Goal: Information Seeking & Learning: Learn about a topic

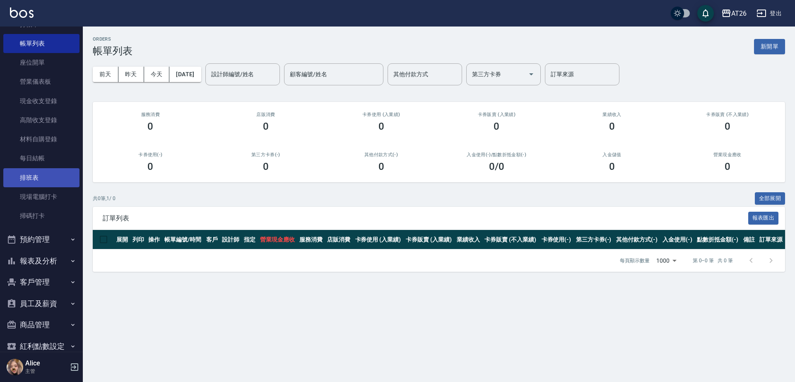
scroll to position [76, 0]
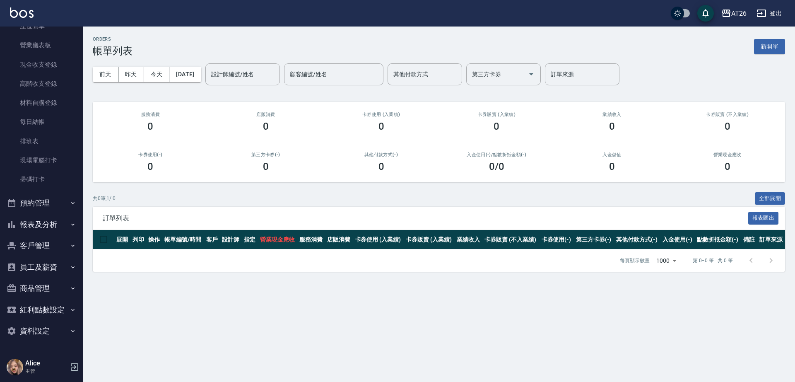
click at [49, 227] on button "報表及分析" at bounding box center [41, 225] width 76 height 22
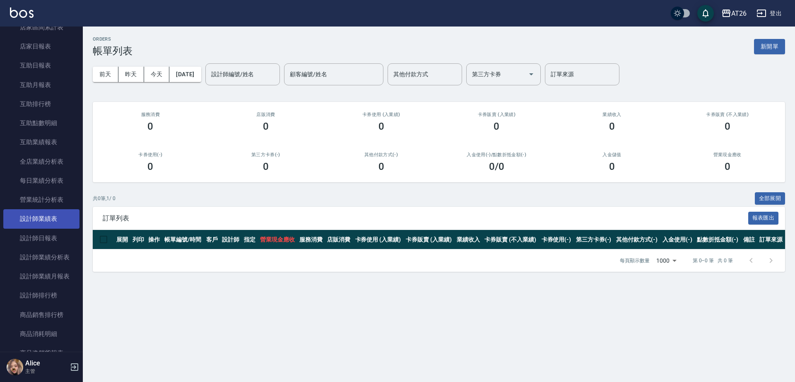
scroll to position [439, 0]
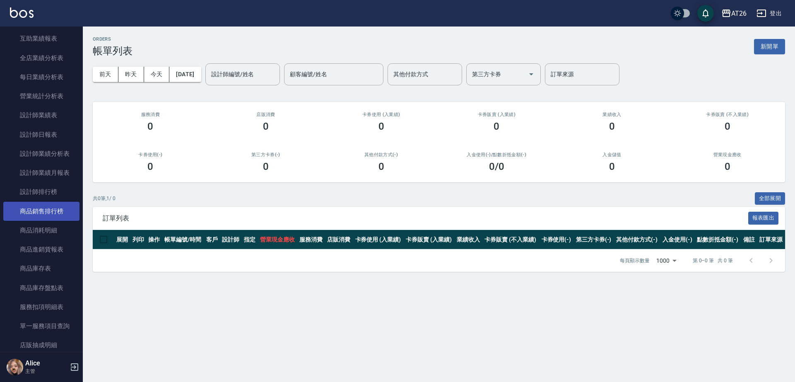
click at [63, 209] on link "商品銷售排行榜" at bounding box center [41, 211] width 76 height 19
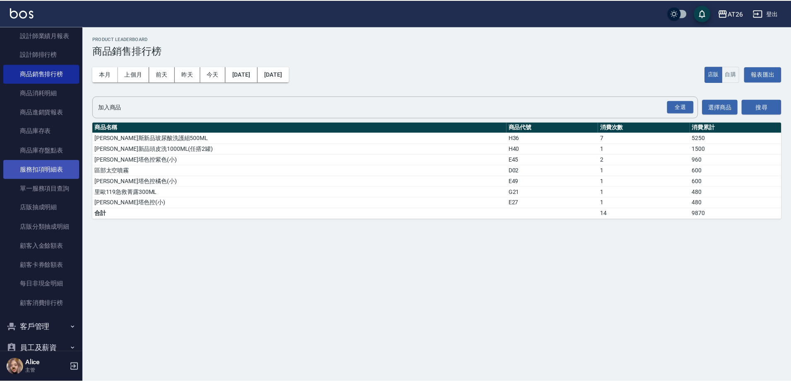
scroll to position [594, 0]
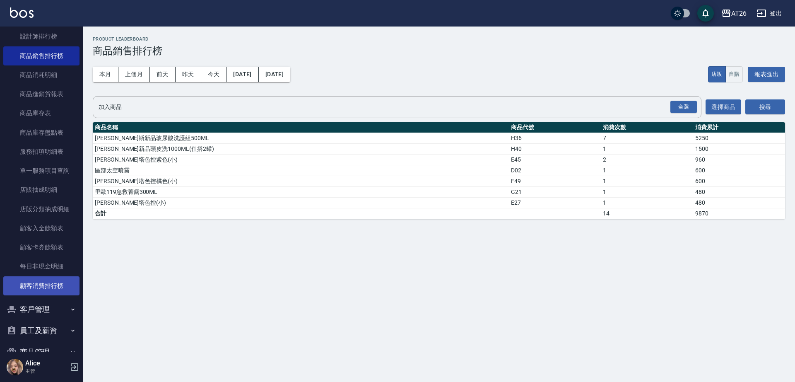
click at [51, 282] on link "顧客消費排行榜" at bounding box center [41, 285] width 76 height 19
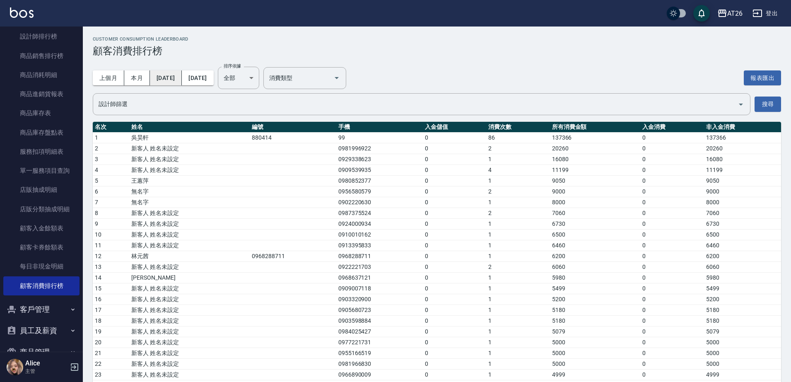
click at [172, 78] on button "[DATE]" at bounding box center [166, 77] width 32 height 15
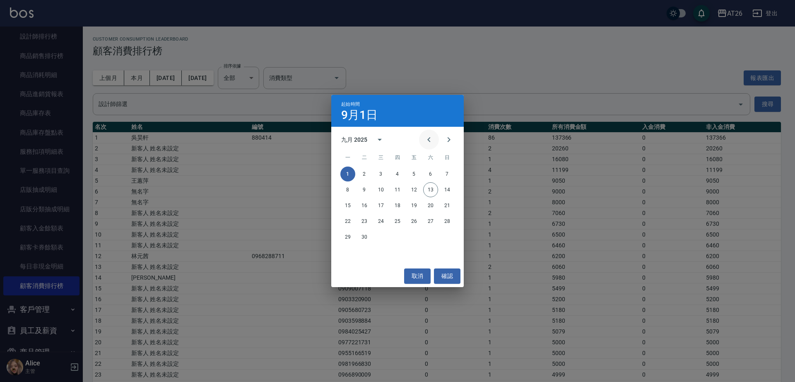
click at [430, 141] on icon "Previous month" at bounding box center [429, 140] width 10 height 10
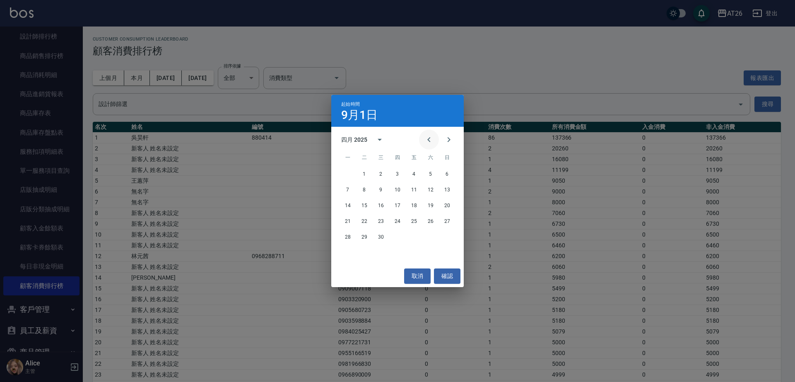
click at [430, 141] on icon "Previous month" at bounding box center [429, 140] width 10 height 10
click at [379, 173] on button "1" at bounding box center [381, 174] width 15 height 15
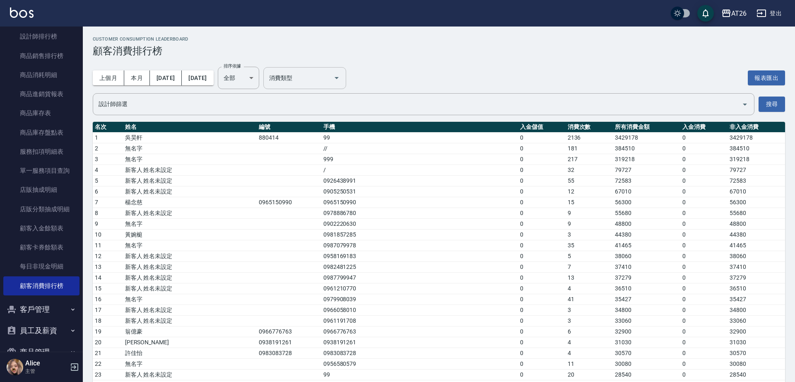
click at [346, 85] on div "消費類型" at bounding box center [304, 78] width 83 height 22
click at [342, 82] on icon "Open" at bounding box center [337, 78] width 10 height 10
click at [342, 80] on icon "Open" at bounding box center [337, 78] width 10 height 10
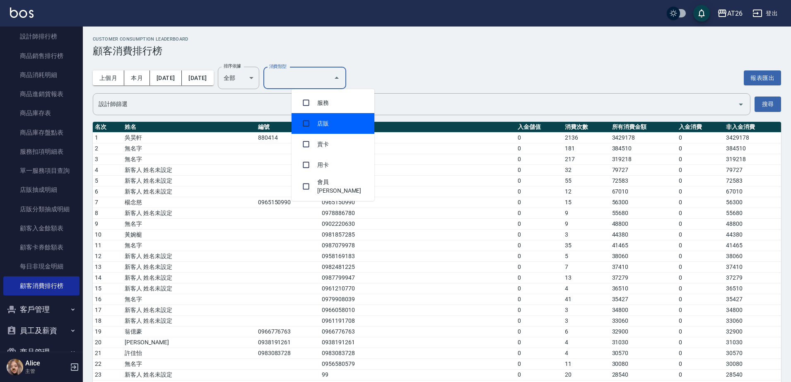
click at [347, 122] on li "店販" at bounding box center [333, 123] width 83 height 21
checkbox input "true"
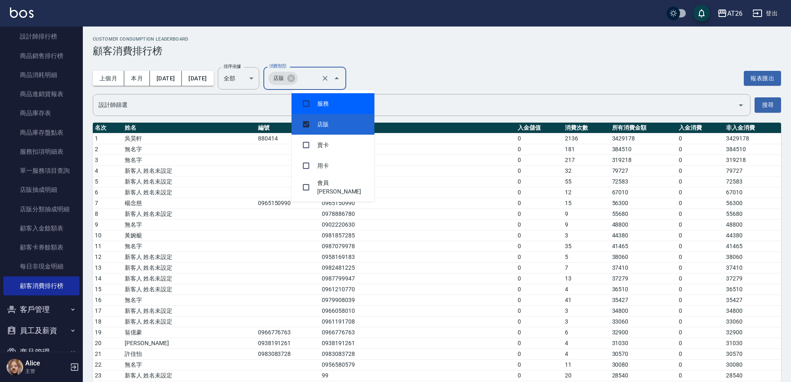
click at [507, 70] on div "上個月 本月 [DATE] [DATE] 排序依據 全部 ALL 排序依據 消費類型 店販 消費類型 報表匯出" at bounding box center [437, 78] width 689 height 23
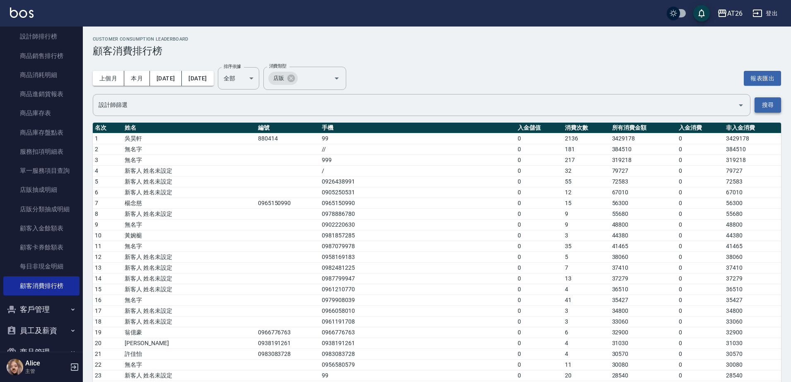
click at [777, 103] on button "搜尋" at bounding box center [768, 104] width 27 height 15
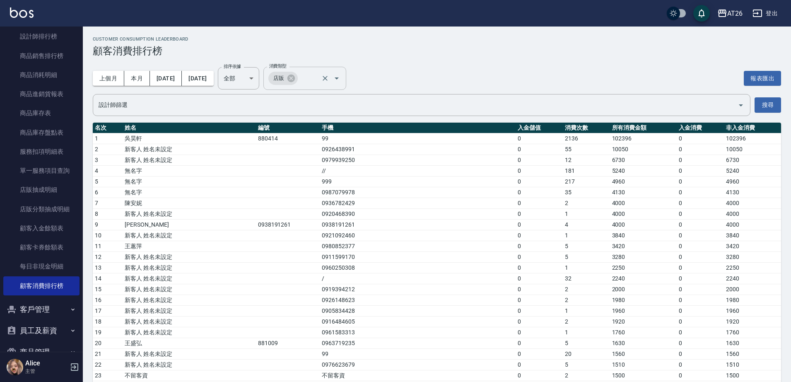
click at [323, 85] on div "店販 消費類型" at bounding box center [304, 78] width 83 height 23
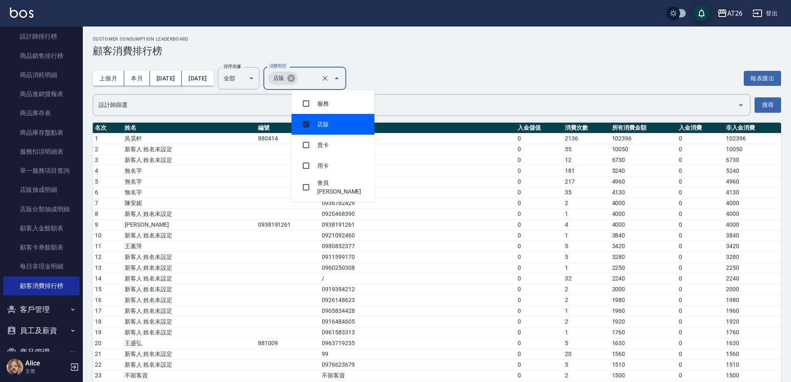
click at [296, 79] on icon at bounding box center [291, 78] width 9 height 9
click at [326, 96] on li "服務" at bounding box center [333, 103] width 83 height 21
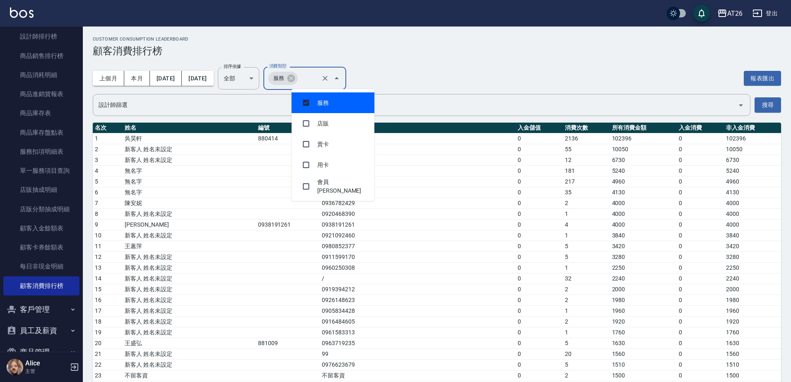
checkbox input "true"
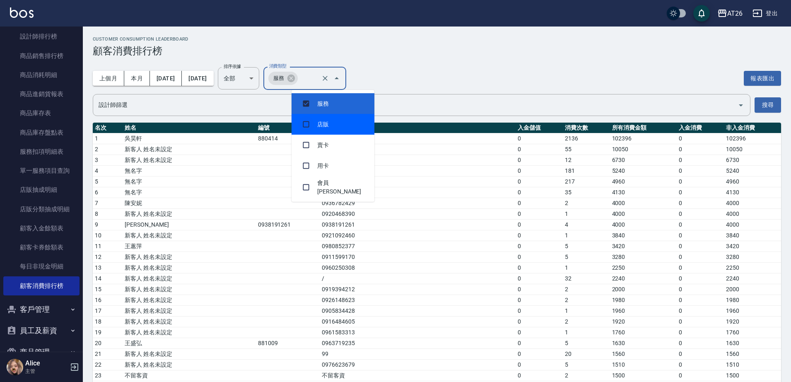
click at [307, 126] on input "checkbox" at bounding box center [306, 124] width 16 height 16
checkbox input "true"
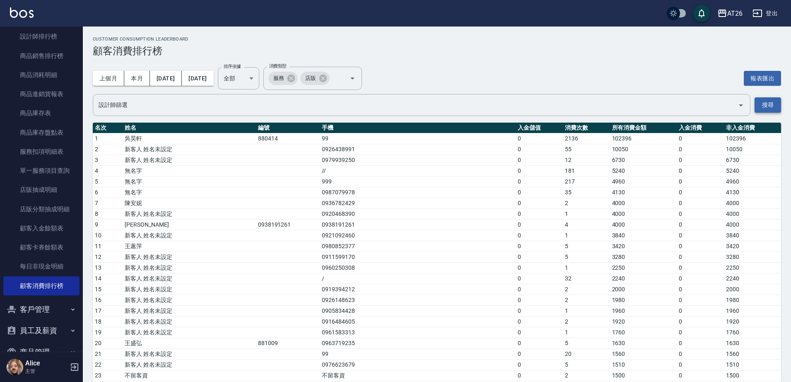
click at [769, 104] on button "搜尋" at bounding box center [768, 104] width 27 height 15
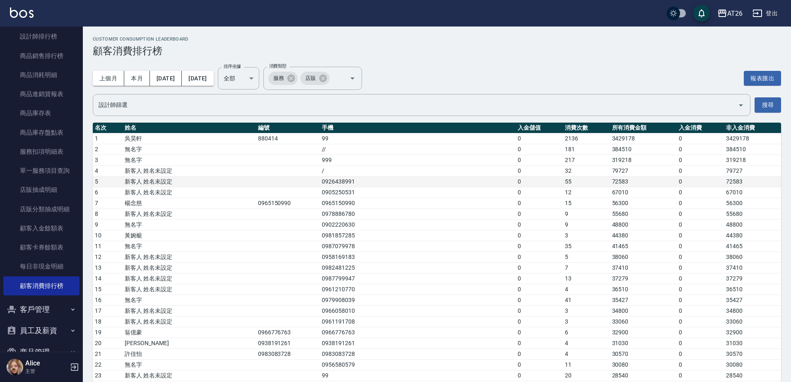
click at [443, 181] on td "0926438991" at bounding box center [418, 181] width 196 height 11
click at [424, 182] on td "0926438991" at bounding box center [418, 181] width 196 height 11
click at [348, 112] on input "設計師篩選" at bounding box center [416, 105] width 638 height 14
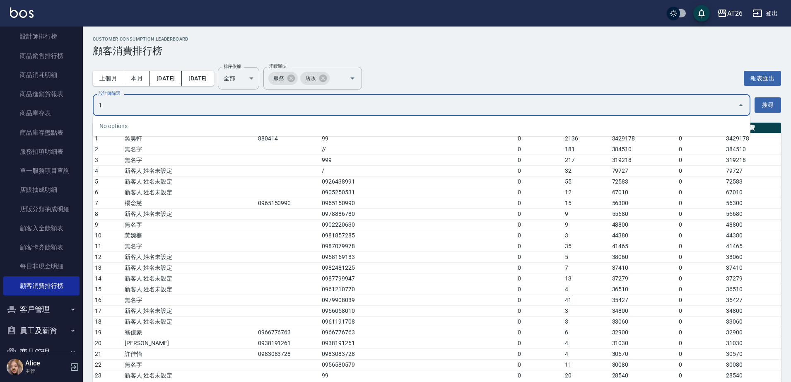
type input "10"
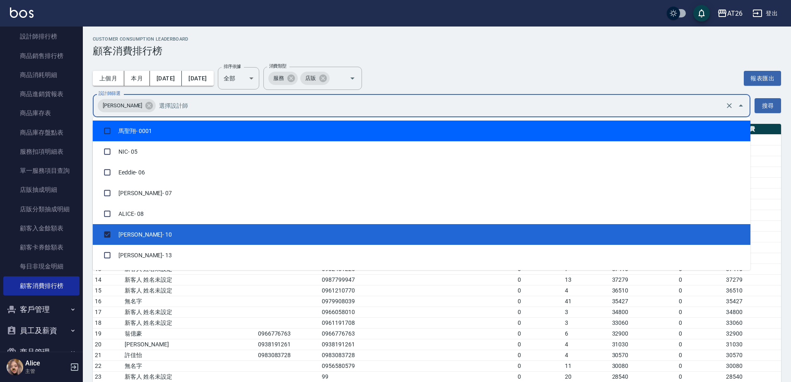
click at [392, 132] on li "馬聖翔 - 0001" at bounding box center [422, 131] width 658 height 21
click at [356, 132] on li "馬聖翔 - 0001" at bounding box center [422, 131] width 658 height 21
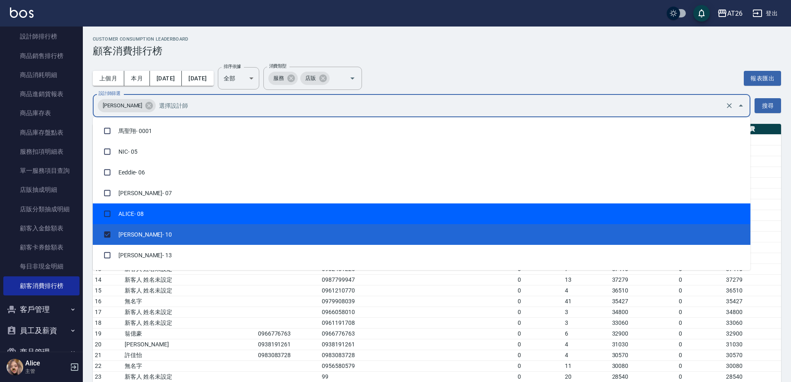
checkbox input "false"
click at [317, 211] on li "[PERSON_NAME] - 08" at bounding box center [422, 213] width 658 height 21
checkbox input "true"
click at [776, 104] on button "搜尋" at bounding box center [768, 105] width 27 height 15
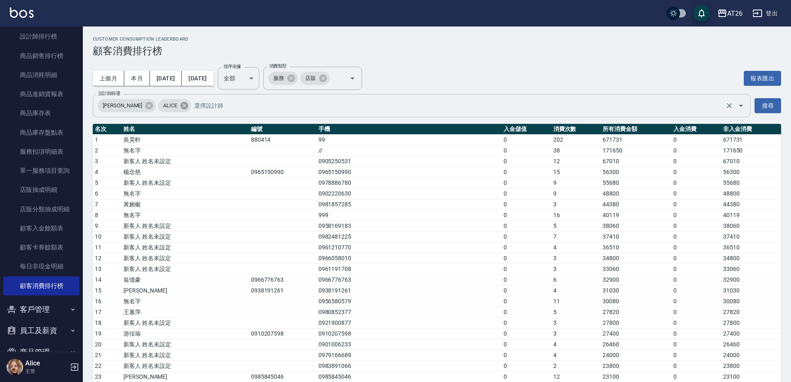
click at [181, 104] on icon at bounding box center [184, 105] width 7 height 7
click at [767, 103] on button "搜尋" at bounding box center [768, 105] width 27 height 15
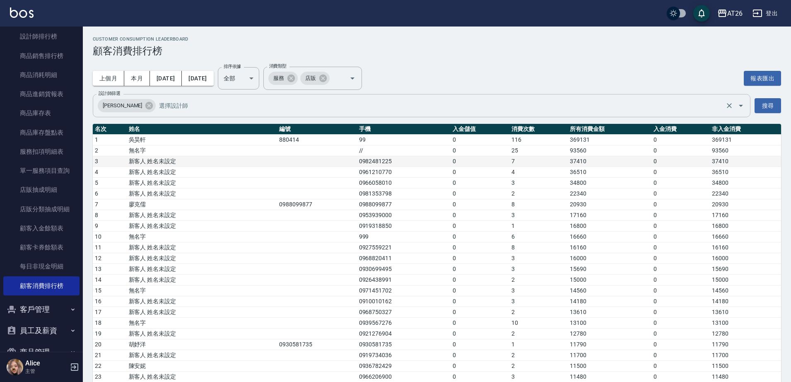
click at [357, 159] on td "0982481225" at bounding box center [404, 161] width 94 height 11
copy td "0982481225"
click at [42, 311] on button "客戶管理" at bounding box center [41, 310] width 76 height 22
click at [357, 174] on td "0961210770" at bounding box center [404, 172] width 94 height 11
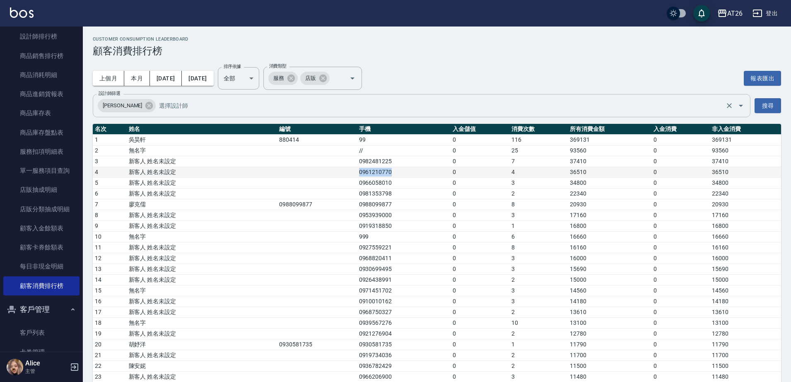
click at [357, 174] on td "0961210770" at bounding box center [404, 172] width 94 height 11
copy td "0961210770"
click at [365, 185] on td "0966058010" at bounding box center [404, 183] width 94 height 11
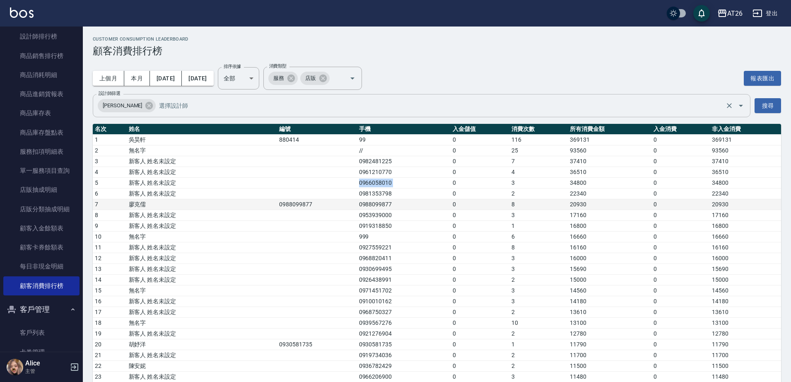
copy td "0966058010"
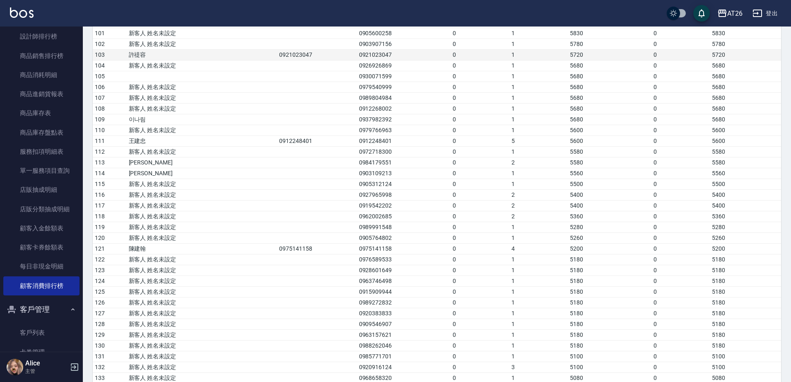
scroll to position [1191, 0]
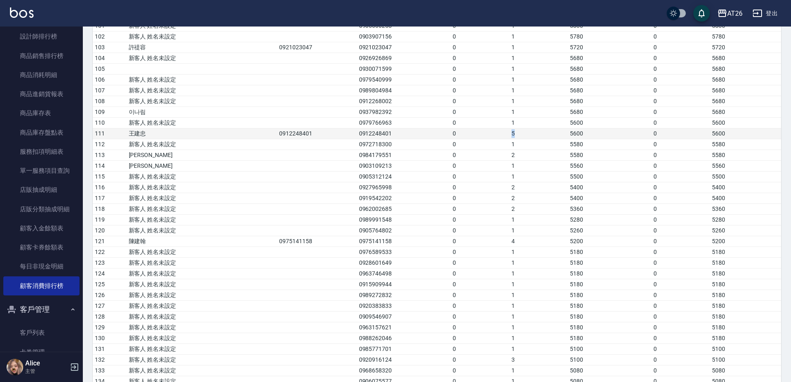
drag, startPoint x: 507, startPoint y: 138, endPoint x: 453, endPoint y: 135, distance: 53.9
click at [455, 135] on tr "111 王建忠 0912248401 0912248401 0 5 5600 0 5600" at bounding box center [437, 133] width 689 height 11
click at [451, 159] on td "0" at bounding box center [480, 155] width 59 height 11
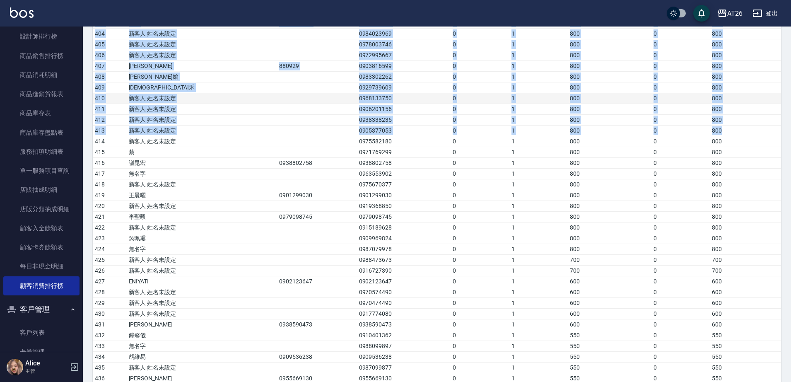
scroll to position [4513, 0]
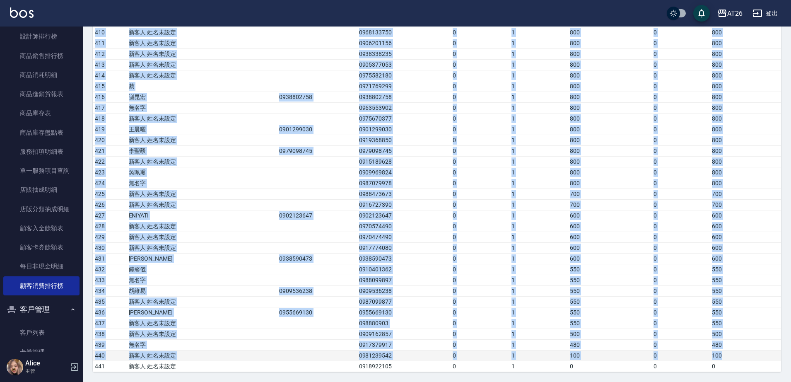
drag, startPoint x: 701, startPoint y: 87, endPoint x: 746, endPoint y: 358, distance: 274.3
click at [624, 247] on td "600" at bounding box center [610, 248] width 84 height 11
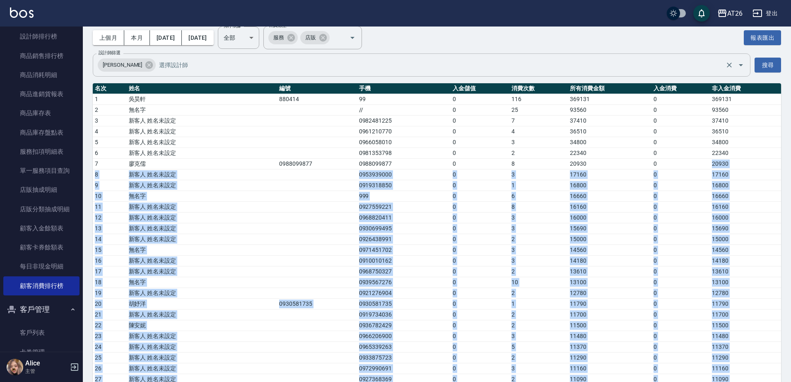
scroll to position [0, 0]
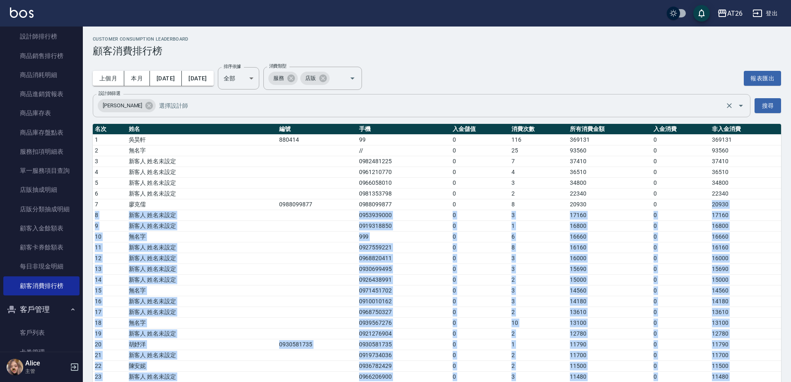
drag, startPoint x: 727, startPoint y: 237, endPoint x: 655, endPoint y: 209, distance: 77.9
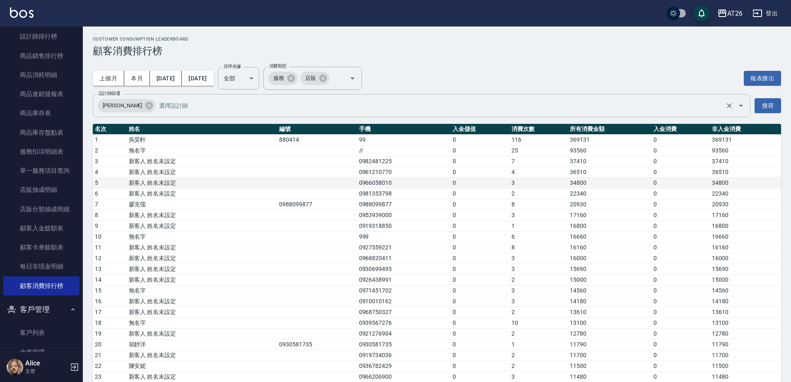
click at [593, 180] on td "34800" at bounding box center [610, 183] width 84 height 11
click at [418, 107] on input "設計師篩選" at bounding box center [440, 105] width 567 height 14
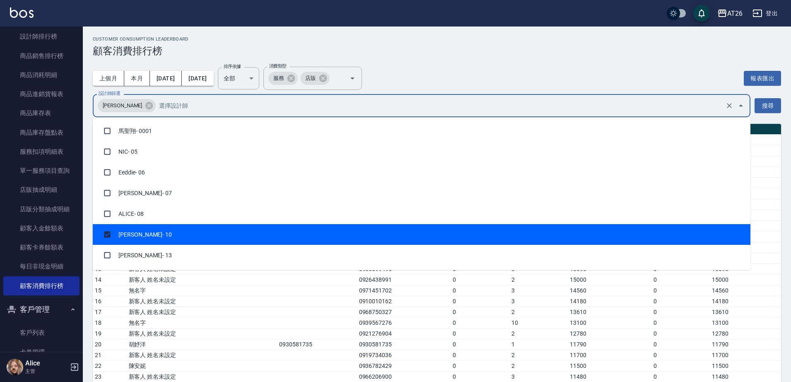
click at [418, 107] on input "設計師篩選" at bounding box center [440, 105] width 567 height 14
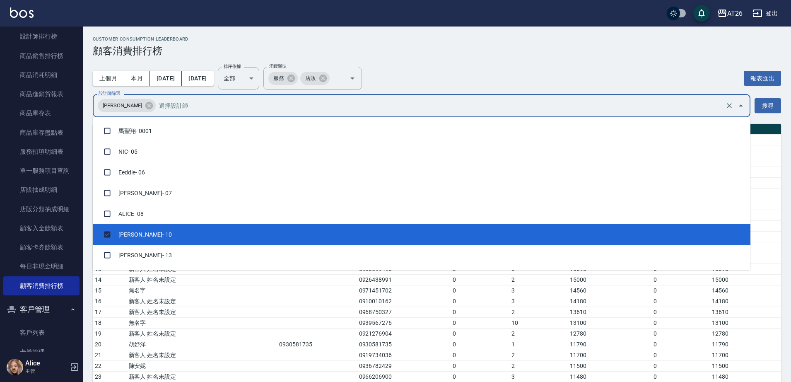
click at [418, 107] on input "設計師篩選" at bounding box center [440, 105] width 567 height 14
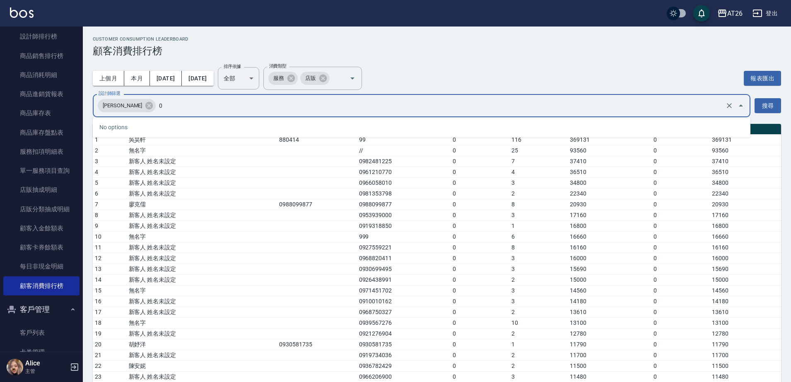
type input "05"
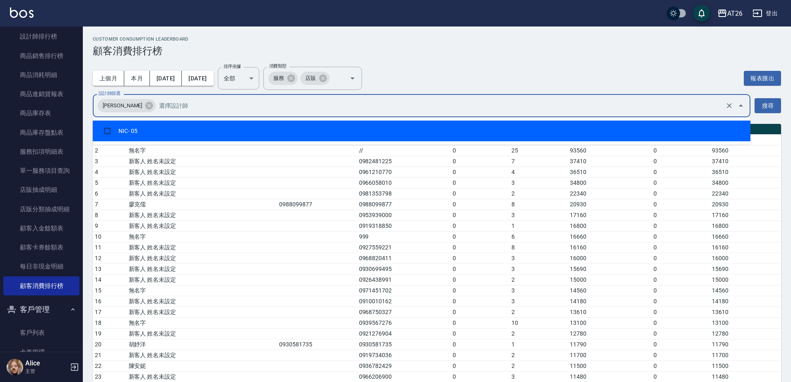
checkbox input "true"
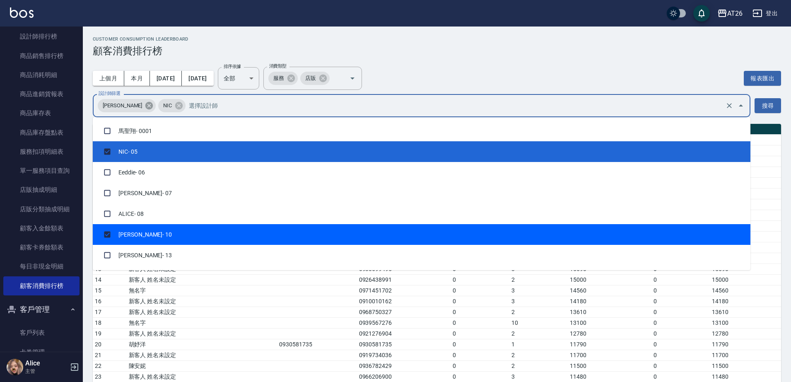
click at [145, 105] on icon at bounding box center [149, 105] width 9 height 9
checkbox input "false"
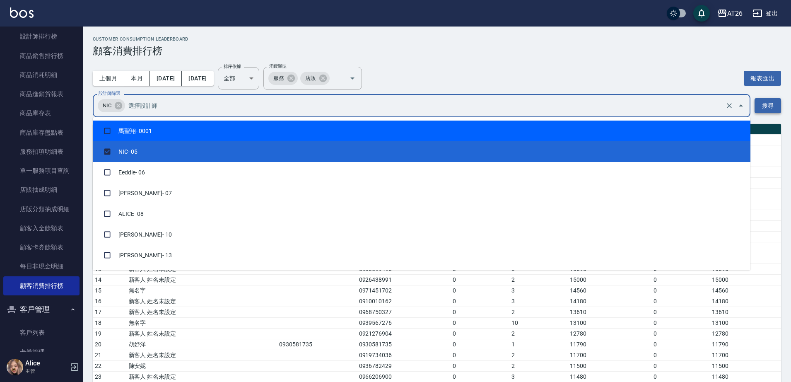
drag, startPoint x: 756, startPoint y: 109, endPoint x: 763, endPoint y: 111, distance: 7.1
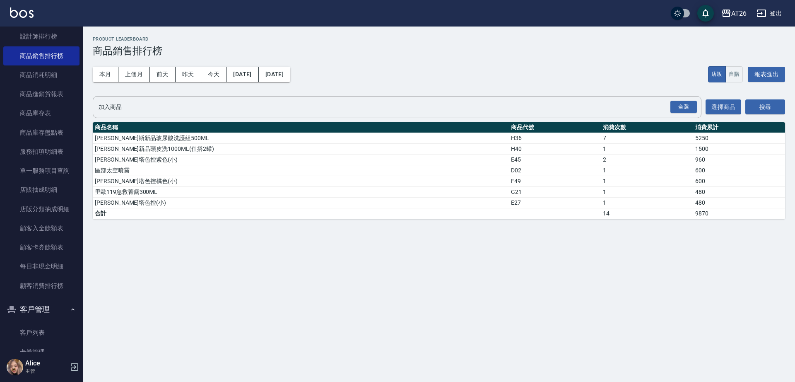
drag, startPoint x: 394, startPoint y: 155, endPoint x: 394, endPoint y: 147, distance: 8.3
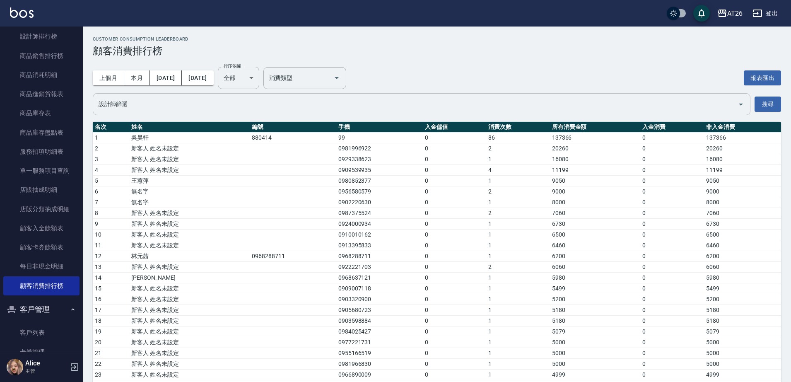
click at [234, 106] on input "設計師篩選" at bounding box center [416, 104] width 638 height 14
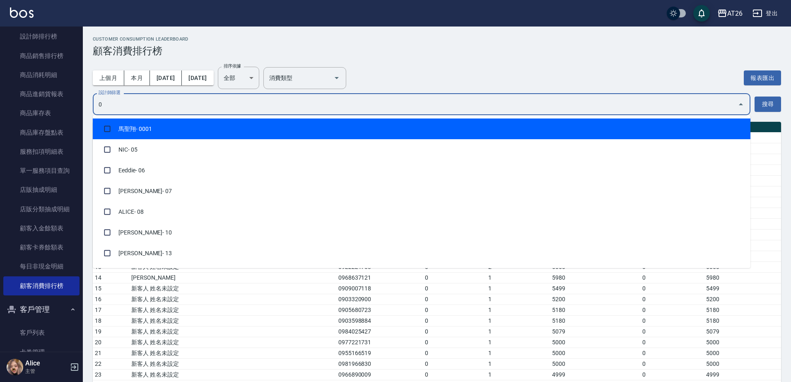
type input "05"
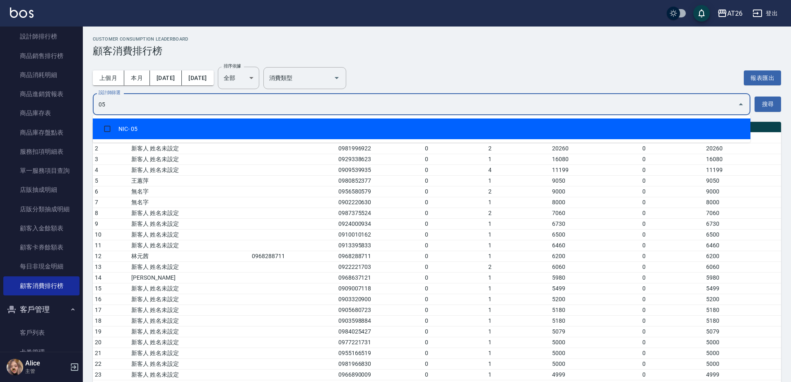
checkbox input "true"
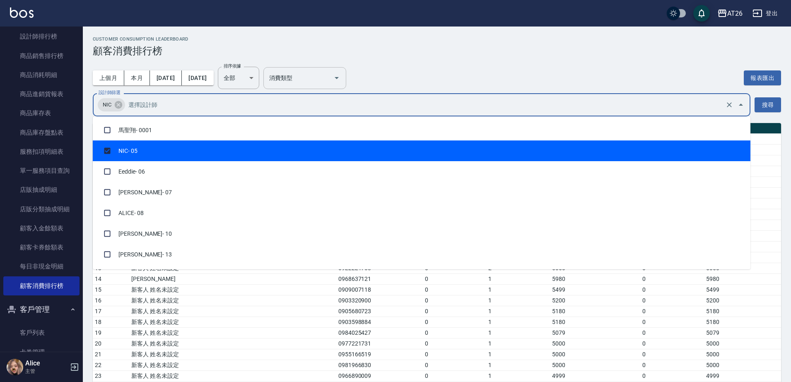
click at [326, 77] on input "消費類型" at bounding box center [303, 78] width 72 height 14
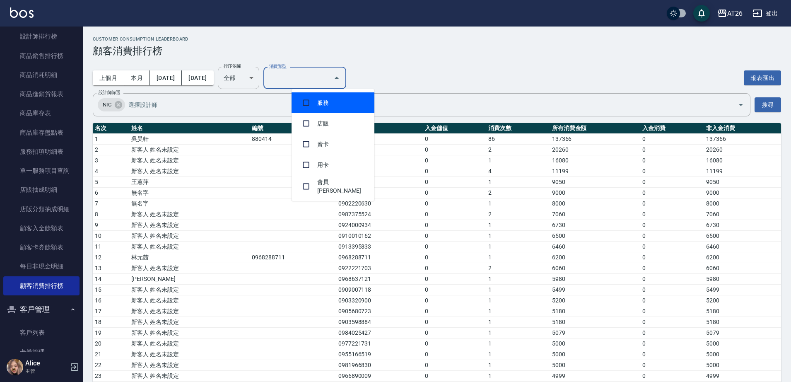
click at [329, 100] on li "服務" at bounding box center [333, 102] width 83 height 21
checkbox input "true"
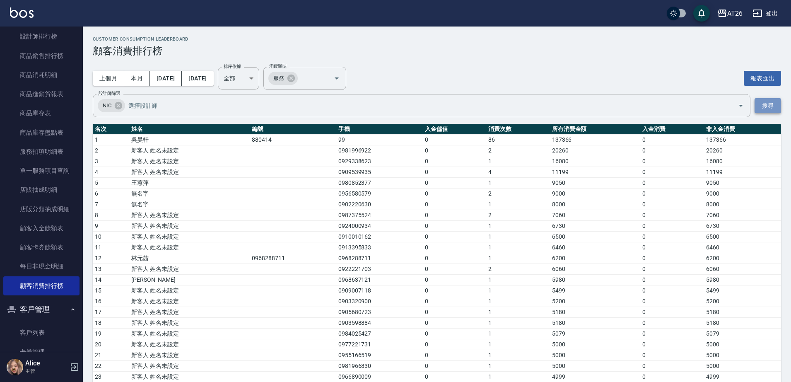
click at [771, 112] on button "搜尋" at bounding box center [768, 105] width 27 height 15
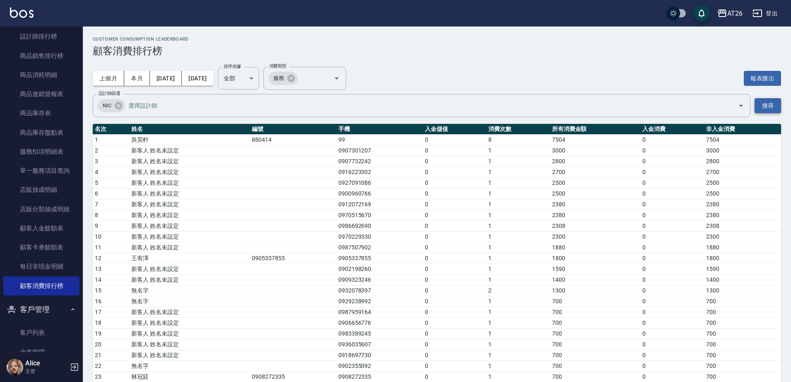
click at [770, 109] on button "搜尋" at bounding box center [768, 105] width 27 height 15
click at [173, 82] on button "[DATE]" at bounding box center [166, 78] width 32 height 15
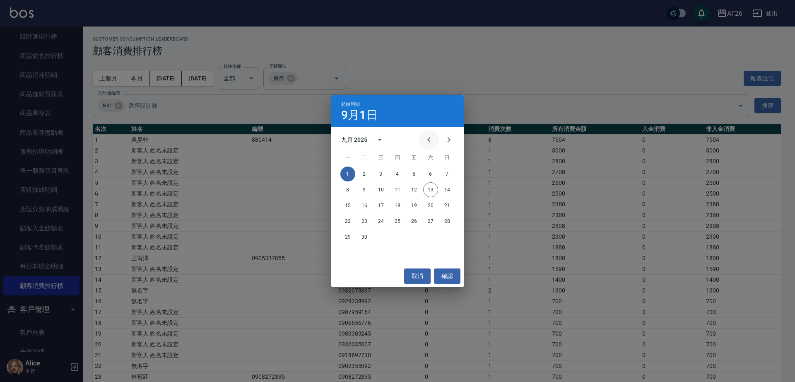
click at [425, 142] on icon "Previous month" at bounding box center [429, 140] width 10 height 10
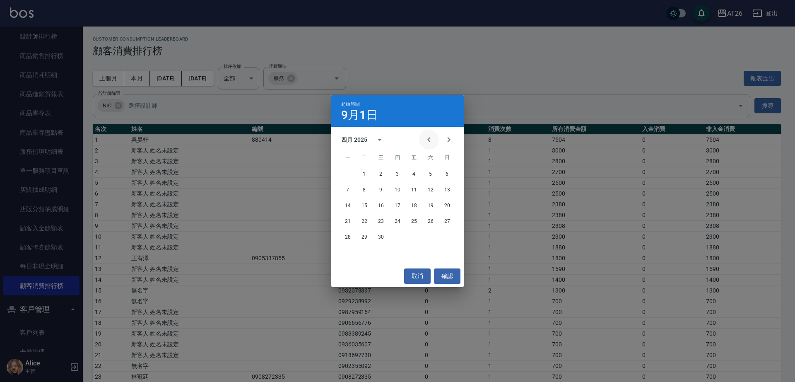
click at [425, 142] on icon "Previous month" at bounding box center [429, 140] width 10 height 10
click at [444, 141] on button "Next month" at bounding box center [449, 140] width 20 height 20
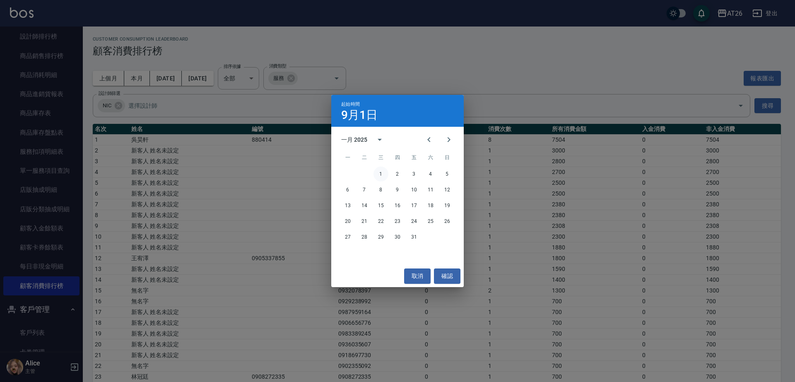
click at [385, 172] on button "1" at bounding box center [381, 174] width 15 height 15
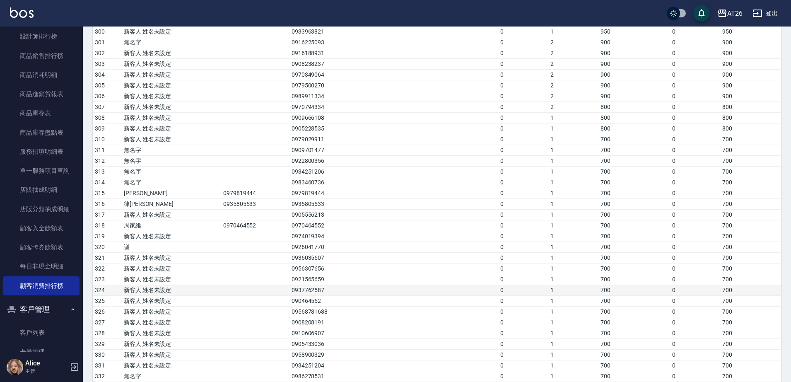
scroll to position [3173, 0]
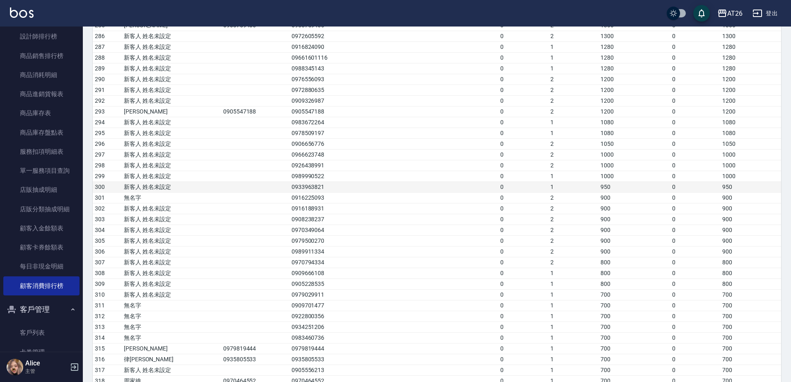
click at [514, 188] on td "0" at bounding box center [523, 187] width 50 height 11
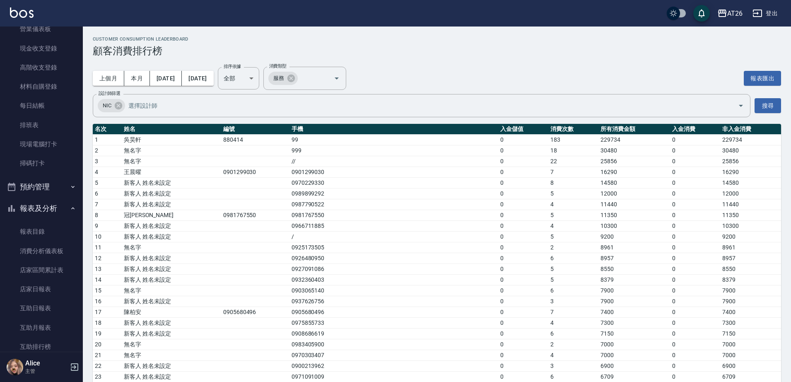
scroll to position [24, 0]
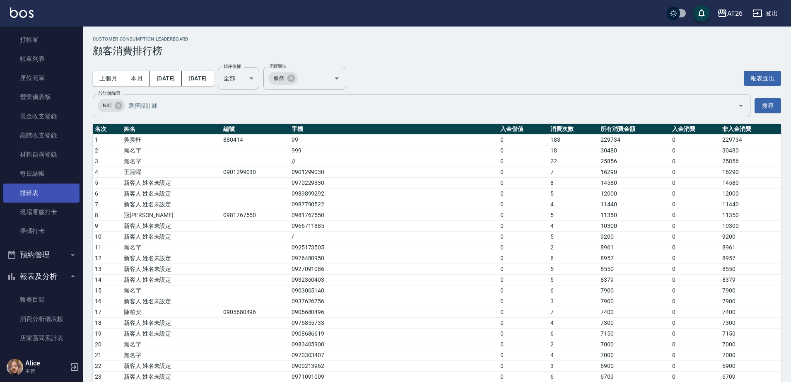
click at [46, 196] on link "排班表" at bounding box center [41, 193] width 76 height 19
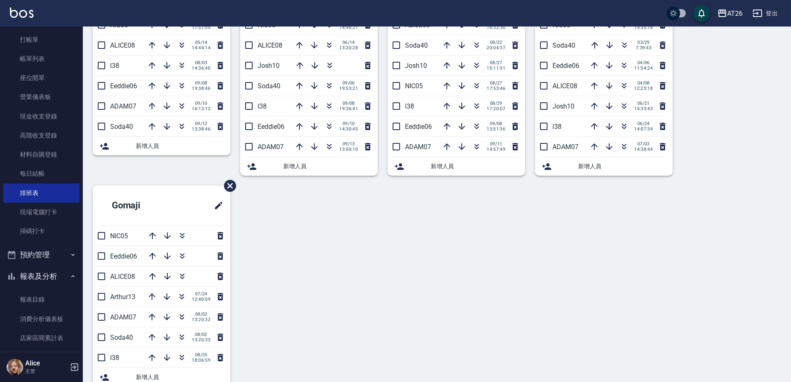
scroll to position [109, 0]
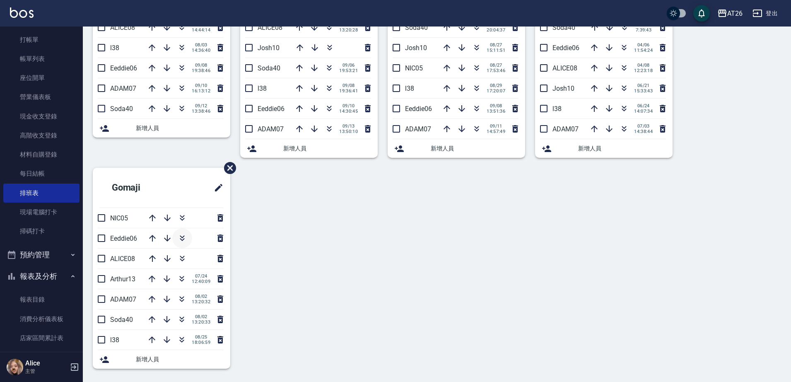
click at [181, 241] on icon "button" at bounding box center [182, 238] width 10 height 10
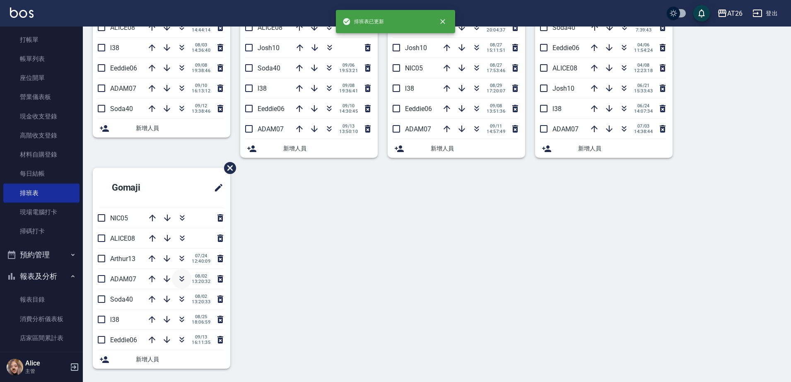
click at [182, 281] on icon "button" at bounding box center [182, 279] width 10 height 10
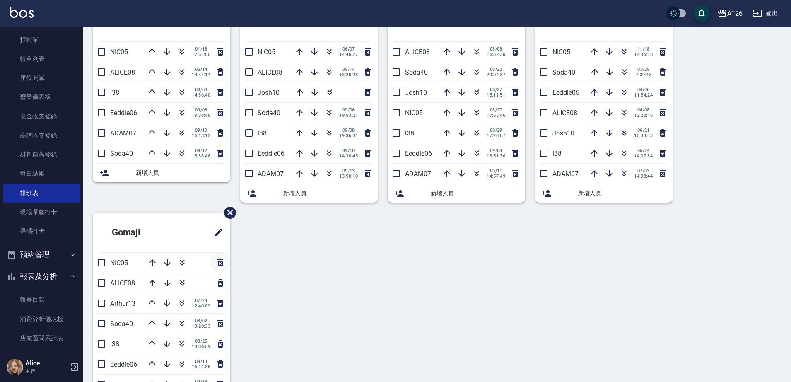
scroll to position [0, 0]
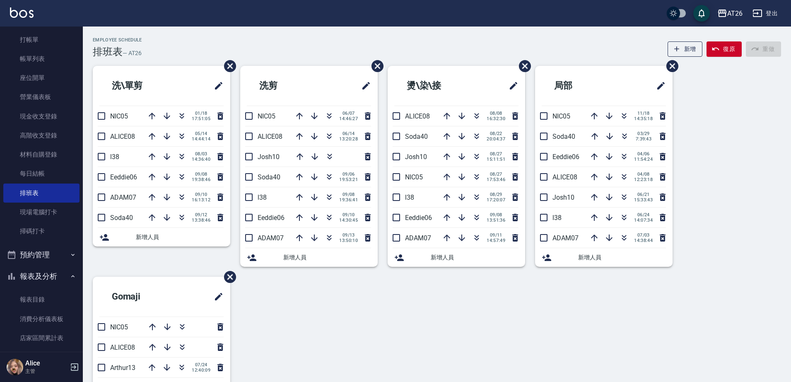
drag, startPoint x: 172, startPoint y: 169, endPoint x: 174, endPoint y: 145, distance: 24.1
drag, startPoint x: 174, startPoint y: 145, endPoint x: 358, endPoint y: 359, distance: 281.4
click at [358, 359] on div "洗\單剪 NIC05 [DATE] 17:51:05 ALICE08 [DATE] 14:44:14 l38 [DATE] 14:36:40 Eeddie06…" at bounding box center [432, 277] width 698 height 422
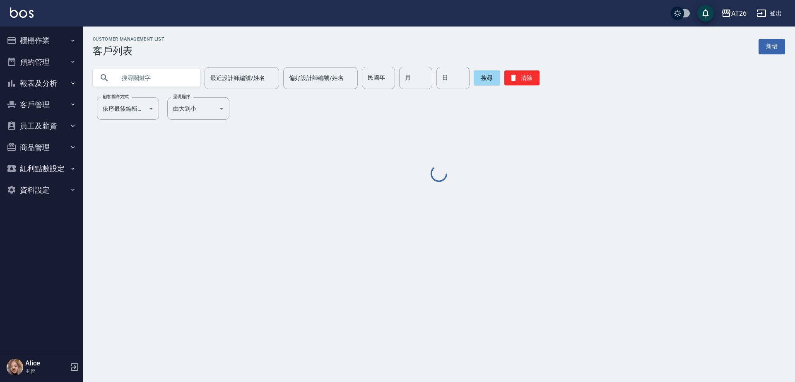
click at [156, 80] on input "text" at bounding box center [155, 78] width 78 height 22
paste input "0982481225"
type input "0982481225"
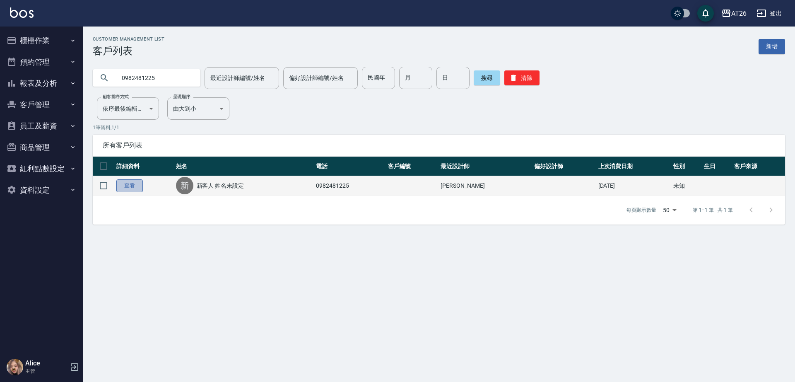
click at [127, 187] on link "查看" at bounding box center [129, 185] width 27 height 13
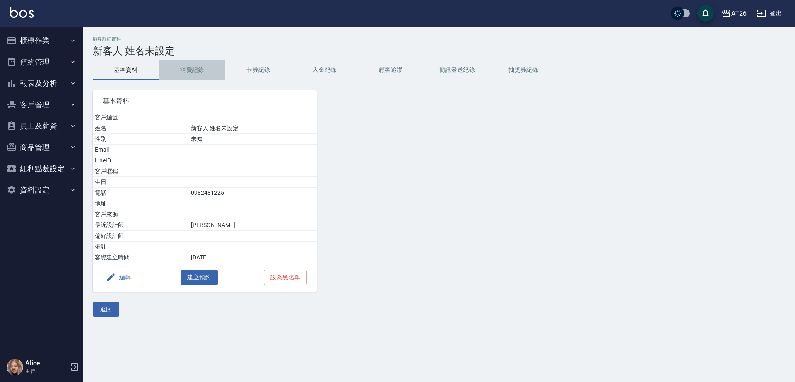
click at [197, 75] on button "消費記錄" at bounding box center [192, 70] width 66 height 20
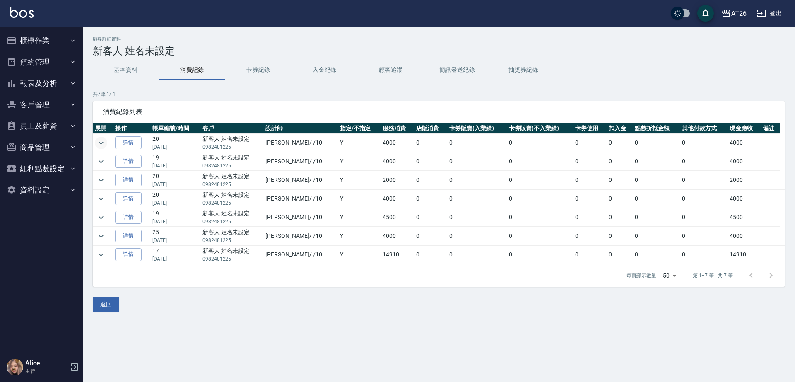
click at [103, 145] on icon "expand row" at bounding box center [101, 143] width 10 height 10
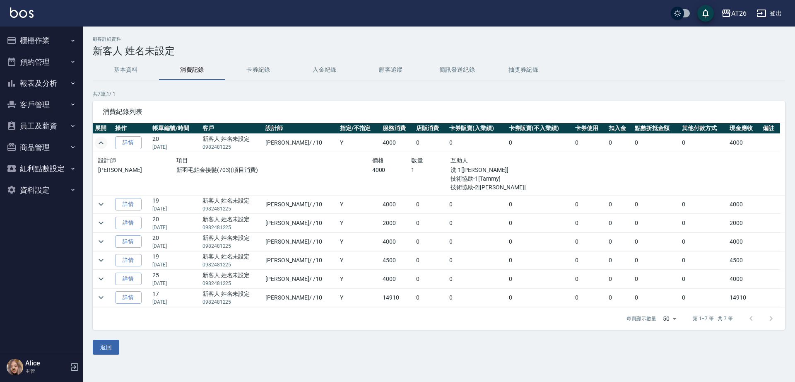
click at [101, 145] on icon "expand row" at bounding box center [101, 143] width 10 height 10
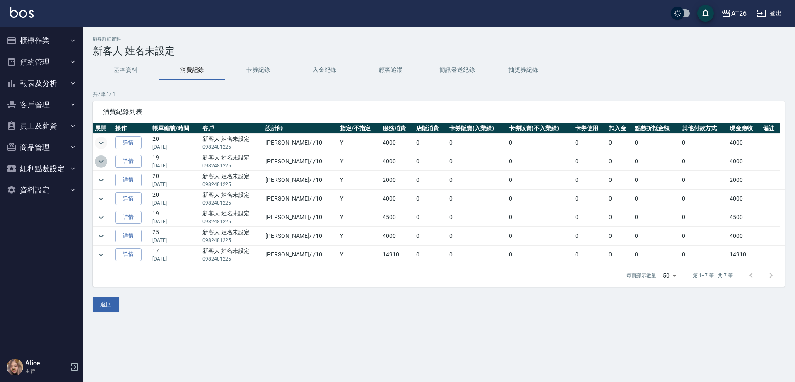
click at [101, 164] on icon "expand row" at bounding box center [101, 162] width 10 height 10
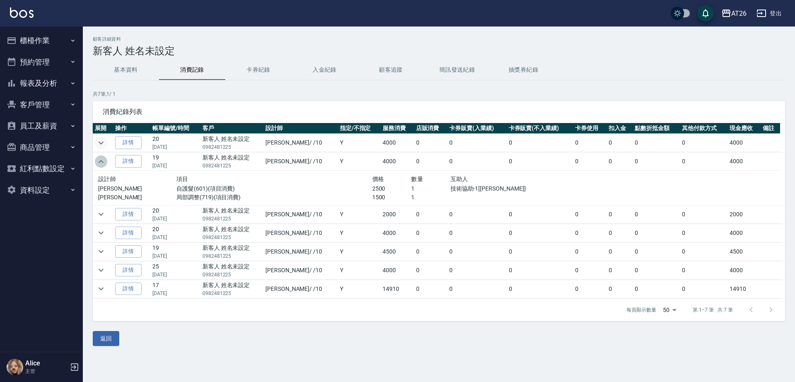
click at [100, 164] on icon "expand row" at bounding box center [101, 162] width 10 height 10
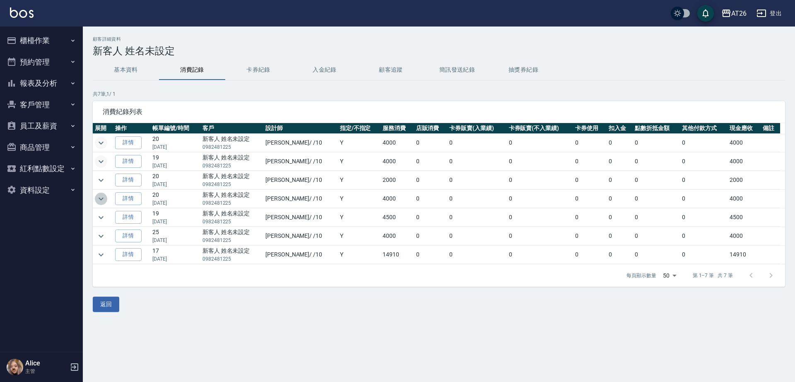
click at [103, 194] on icon "expand row" at bounding box center [101, 199] width 10 height 10
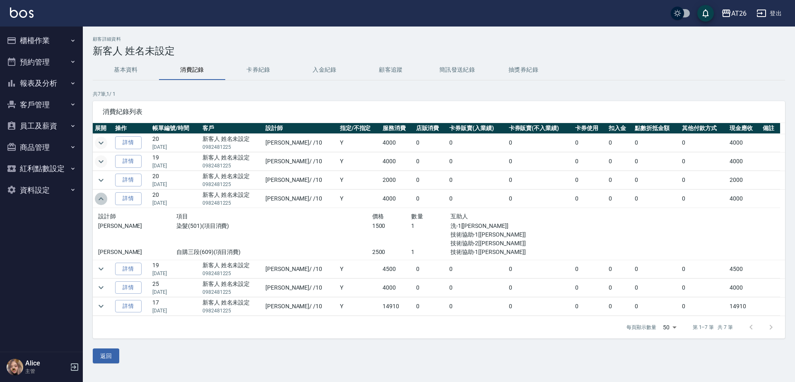
click at [103, 196] on icon "expand row" at bounding box center [101, 199] width 10 height 10
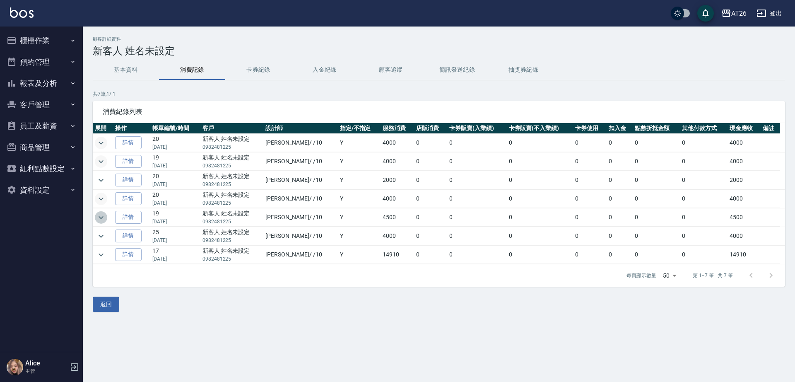
click at [99, 219] on icon "expand row" at bounding box center [101, 218] width 10 height 10
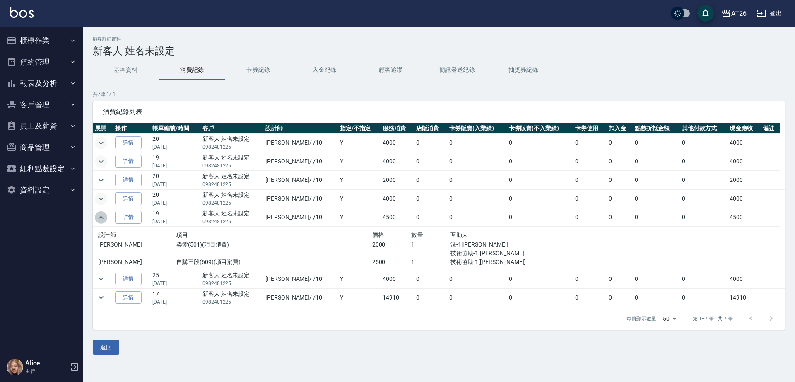
click at [99, 219] on icon "expand row" at bounding box center [101, 218] width 10 height 10
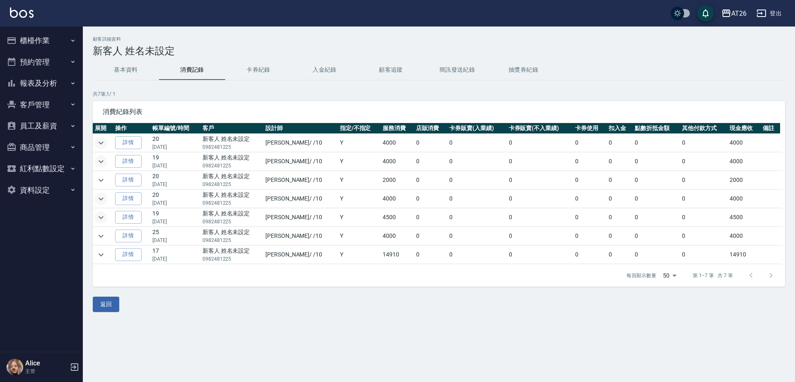
click at [101, 242] on td at bounding box center [103, 236] width 20 height 18
click at [100, 240] on icon "expand row" at bounding box center [101, 236] width 10 height 10
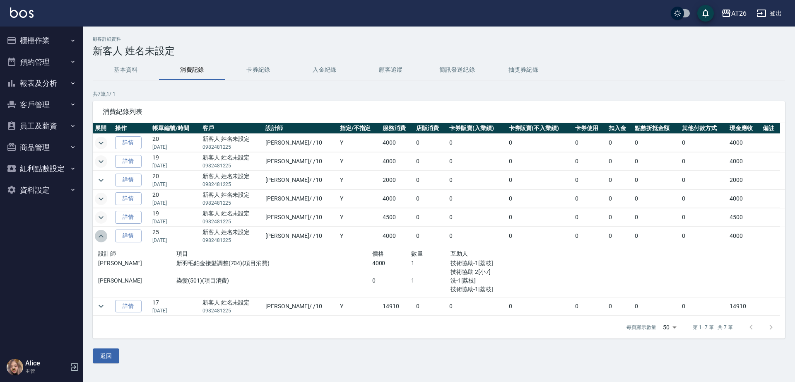
click at [99, 238] on icon "expand row" at bounding box center [101, 236] width 10 height 10
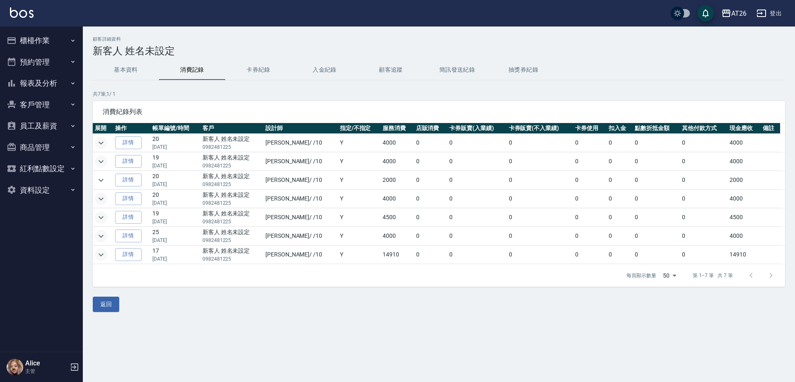
click at [99, 255] on icon "expand row" at bounding box center [101, 255] width 10 height 10
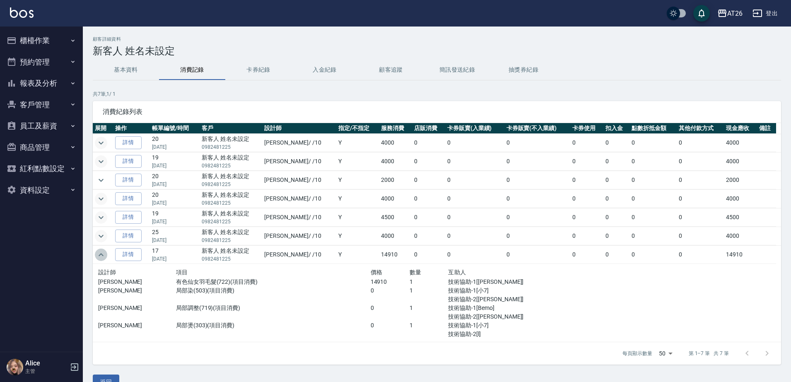
click at [97, 254] on icon "expand row" at bounding box center [101, 255] width 10 height 10
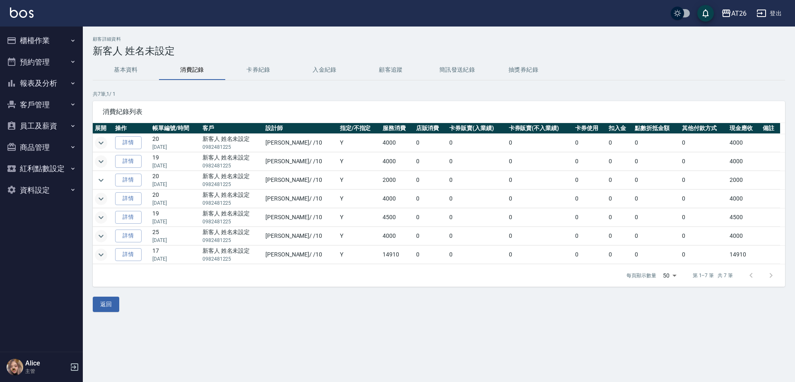
click at [130, 60] on button "基本資料" at bounding box center [126, 70] width 66 height 20
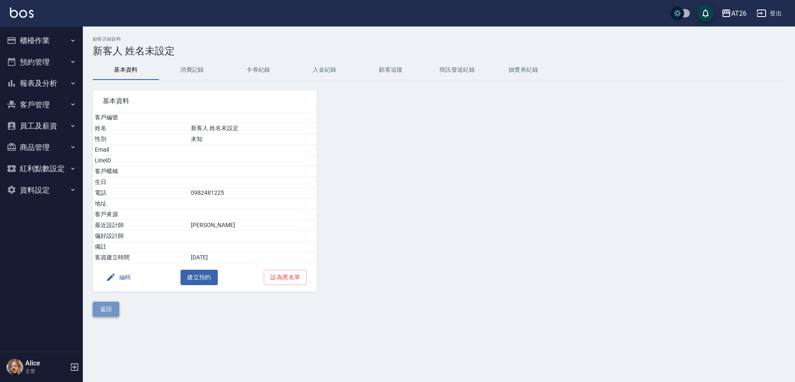
click at [112, 310] on button "返回" at bounding box center [106, 309] width 27 height 15
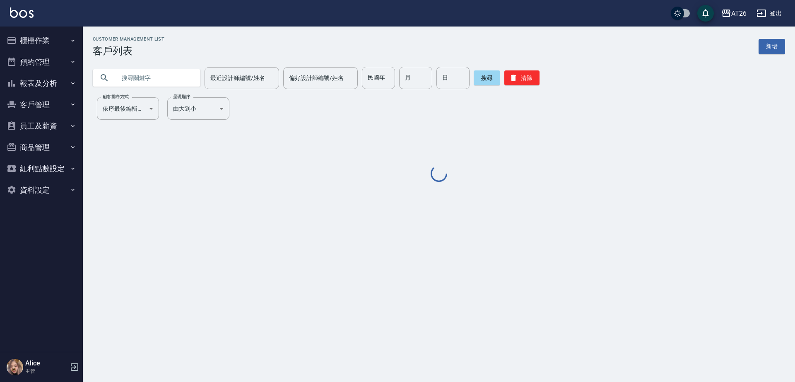
click at [146, 76] on input "text" at bounding box center [155, 78] width 78 height 22
paste input "0961210770"
type input "0961210770"
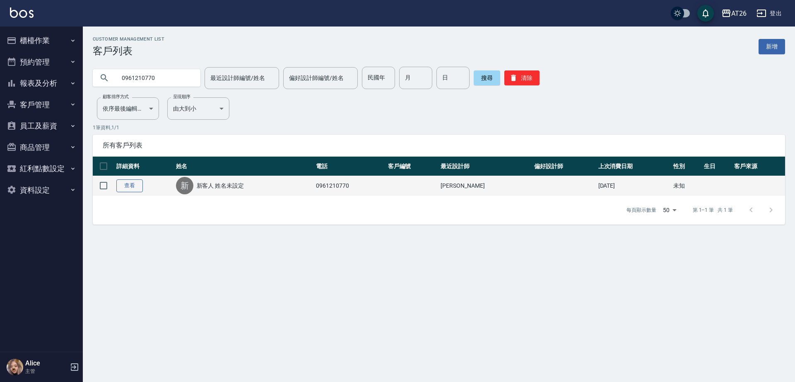
click at [129, 189] on link "查看" at bounding box center [129, 185] width 27 height 13
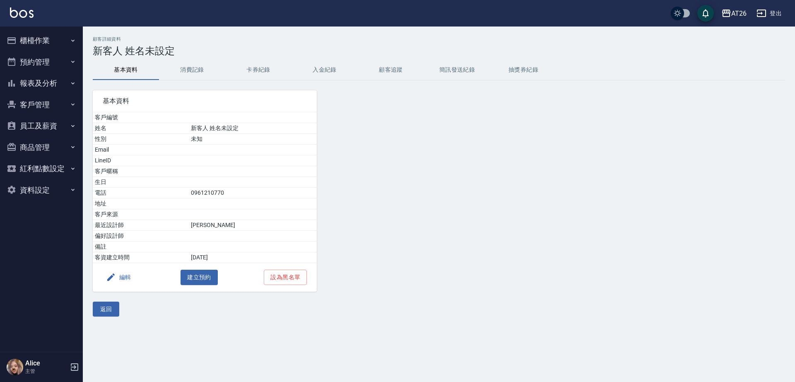
click at [189, 70] on button "消費記錄" at bounding box center [192, 70] width 66 height 20
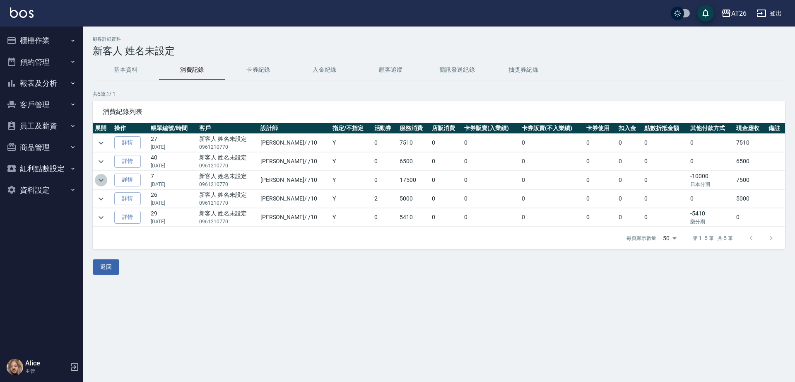
click at [101, 179] on icon "expand row" at bounding box center [101, 180] width 10 height 10
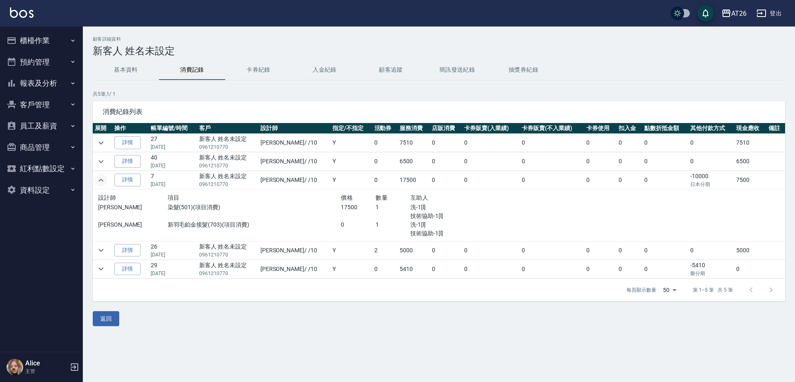
click at [100, 179] on icon "expand row" at bounding box center [101, 180] width 10 height 10
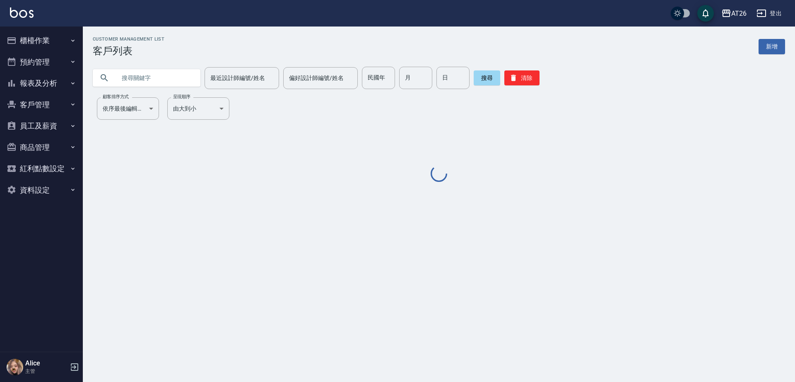
click at [146, 87] on input "text" at bounding box center [155, 78] width 78 height 22
paste input "0966058010"
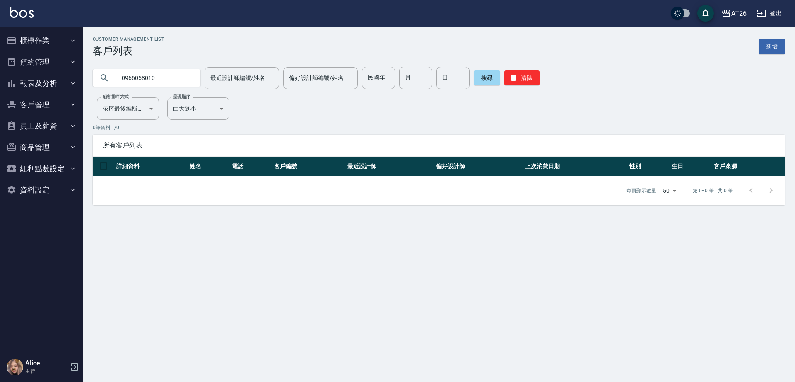
type input "0966058010"
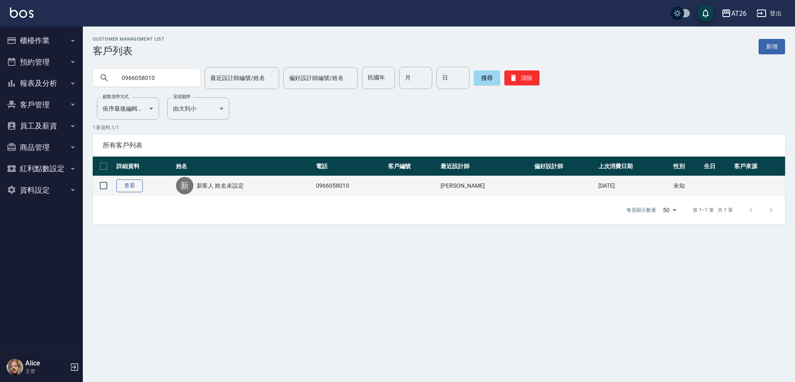
click at [129, 186] on link "查看" at bounding box center [129, 185] width 27 height 13
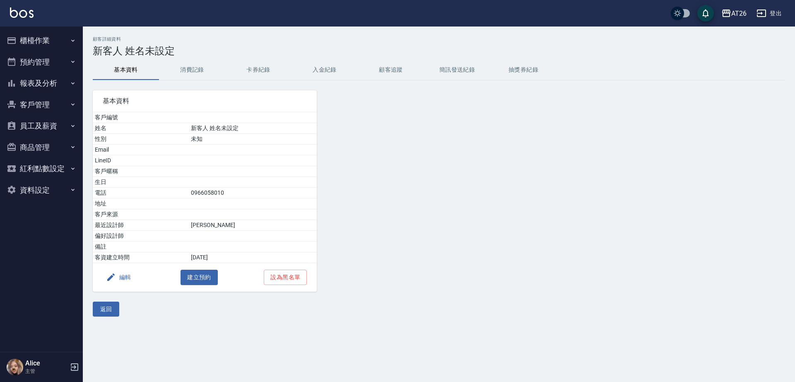
click at [192, 69] on button "消費記錄" at bounding box center [192, 70] width 66 height 20
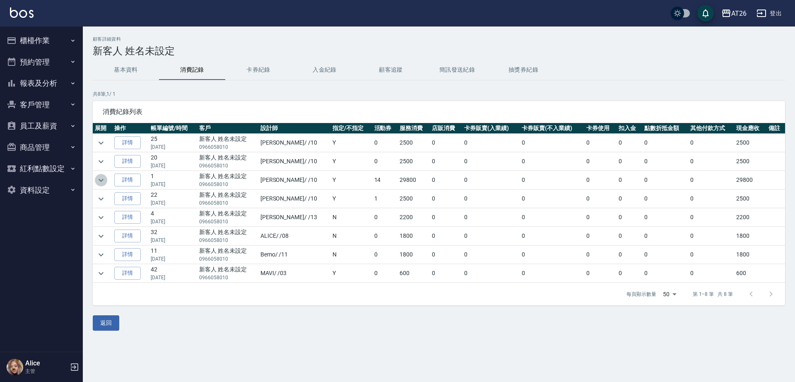
click at [104, 179] on icon "expand row" at bounding box center [101, 180] width 10 height 10
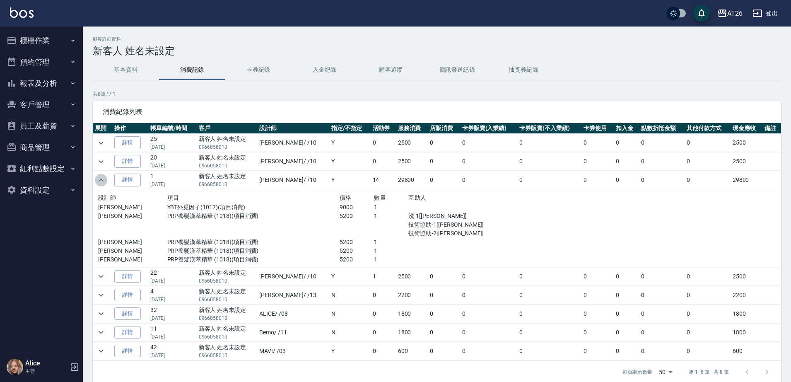
click at [104, 178] on icon "expand row" at bounding box center [101, 180] width 10 height 10
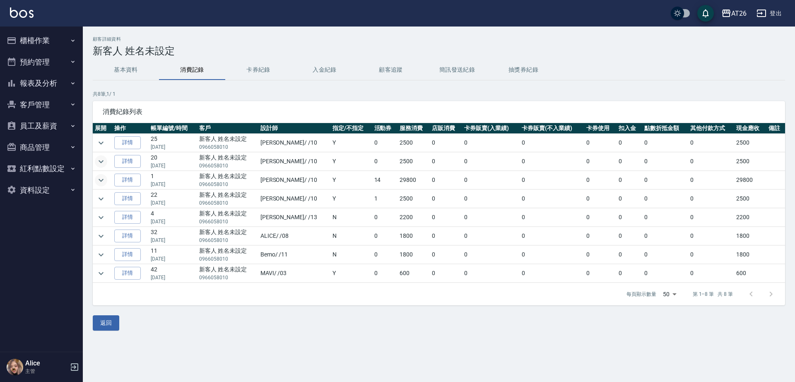
click at [102, 163] on icon "expand row" at bounding box center [101, 162] width 10 height 10
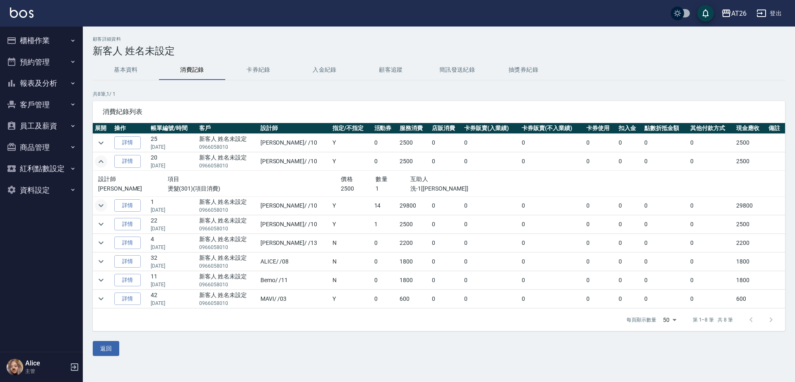
click at [102, 163] on icon "expand row" at bounding box center [101, 162] width 10 height 10
